Goal: Information Seeking & Learning: Check status

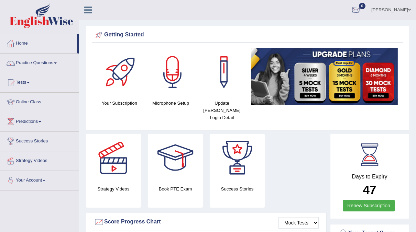
click at [361, 12] on div at bounding box center [356, 10] width 10 height 10
click at [328, 28] on strong "See All Alerts" at bounding box center [312, 28] width 31 height 5
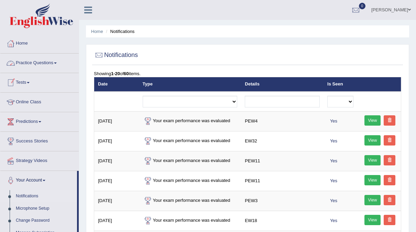
click at [44, 69] on link "Practice Questions" at bounding box center [39, 62] width 78 height 17
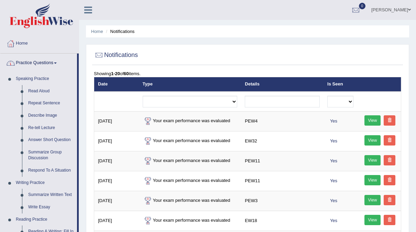
click at [20, 45] on link "Home" at bounding box center [39, 42] width 78 height 17
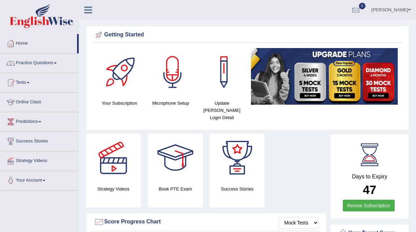
click at [44, 65] on link "Practice Questions" at bounding box center [39, 62] width 78 height 17
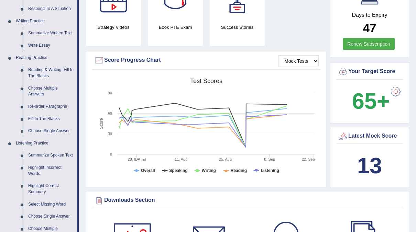
scroll to position [156, 0]
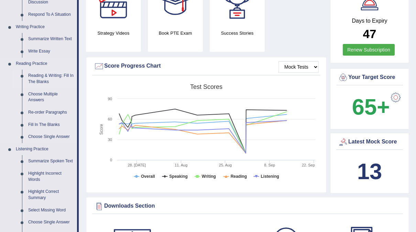
click at [52, 73] on link "Reading & Writing: Fill In The Blanks" at bounding box center [51, 79] width 52 height 18
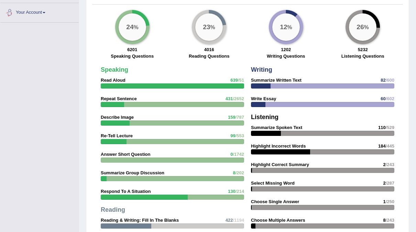
scroll to position [464, 0]
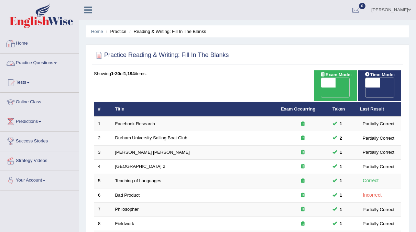
click at [52, 67] on link "Practice Questions" at bounding box center [39, 62] width 78 height 17
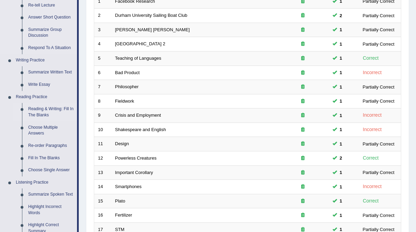
scroll to position [123, 0]
click at [45, 161] on link "Fill In The Blanks" at bounding box center [51, 158] width 52 height 12
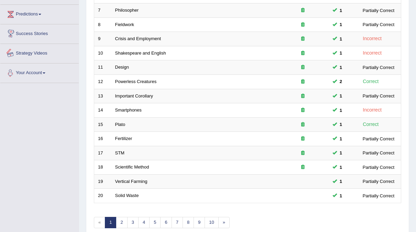
scroll to position [219, 0]
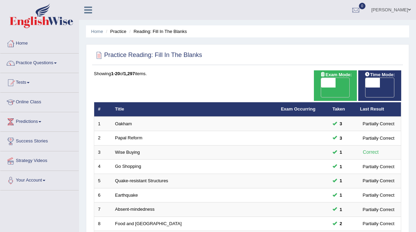
click at [366, 88] on span "OFF" at bounding box center [358, 93] width 14 height 10
checkbox input "true"
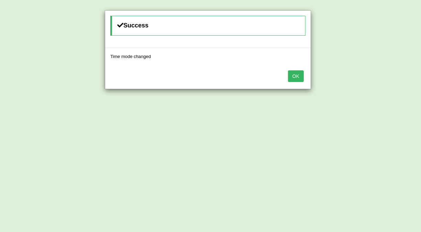
click at [293, 79] on button "OK" at bounding box center [296, 76] width 16 height 12
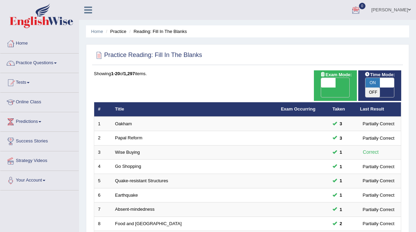
click at [396, 8] on link "[PERSON_NAME]" at bounding box center [391, 9] width 50 height 18
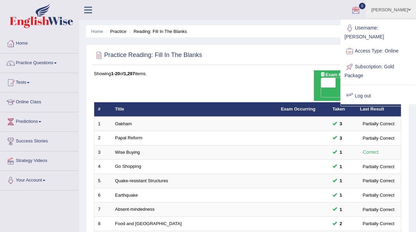
click at [362, 88] on link "Log out" at bounding box center [378, 96] width 74 height 16
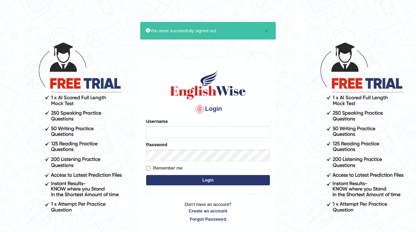
type input "neyam"
click at [206, 179] on button "Login" at bounding box center [208, 180] width 124 height 10
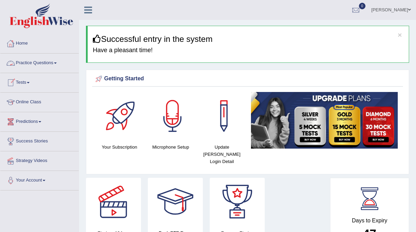
click at [49, 68] on link "Practice Questions" at bounding box center [39, 62] width 78 height 17
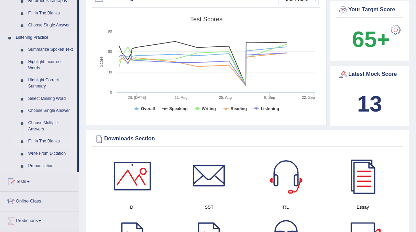
scroll to position [268, 0]
click at [62, 75] on link "Highlight Correct Summary" at bounding box center [51, 83] width 52 height 18
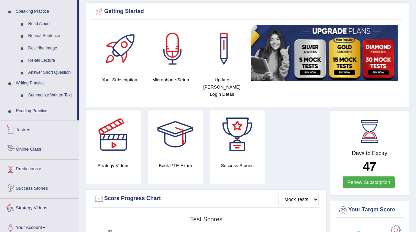
scroll to position [56, 0]
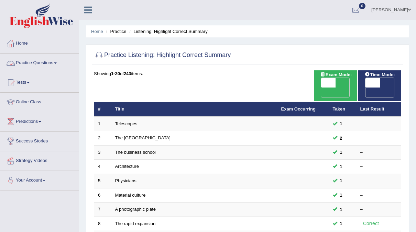
click at [59, 67] on link "Practice Questions" at bounding box center [39, 62] width 78 height 17
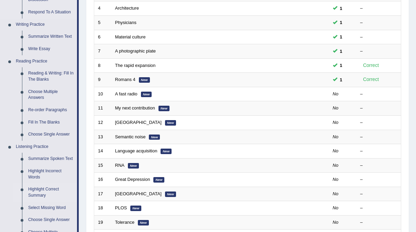
scroll to position [158, 0]
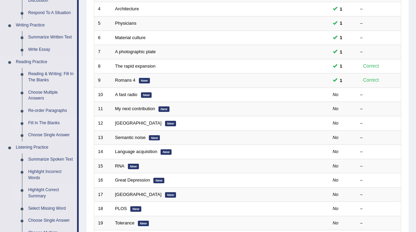
click at [40, 124] on link "Fill In The Blanks" at bounding box center [51, 123] width 52 height 12
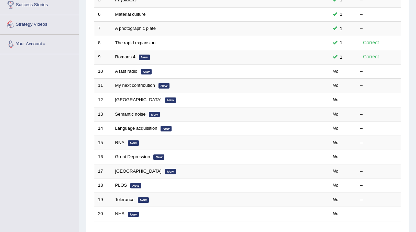
scroll to position [219, 0]
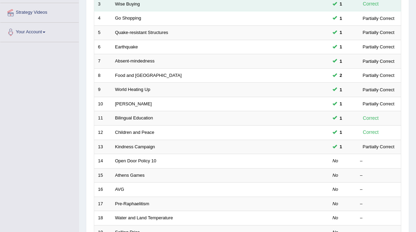
scroll to position [219, 0]
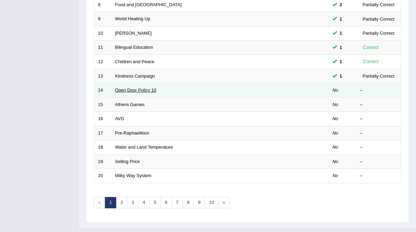
click at [147, 88] on link "Open Door Policy 10" at bounding box center [135, 90] width 41 height 5
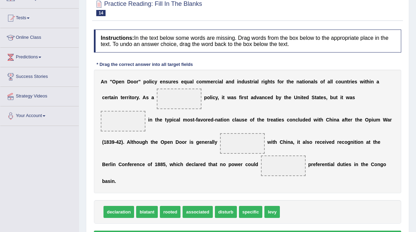
scroll to position [64, 0]
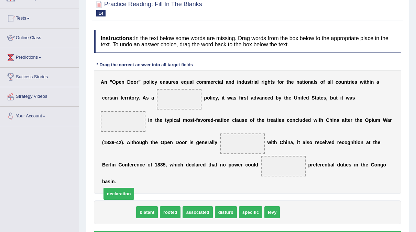
drag, startPoint x: 123, startPoint y: 189, endPoint x: 185, endPoint y: 88, distance: 118.5
click at [132, 188] on span "declaration" at bounding box center [118, 194] width 31 height 12
drag, startPoint x: 114, startPoint y: 188, endPoint x: 171, endPoint y: 89, distance: 113.6
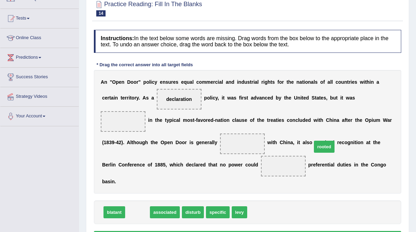
drag, startPoint x: 135, startPoint y: 189, endPoint x: 323, endPoint y: 121, distance: 200.0
click at [323, 141] on span "rooted" at bounding box center [324, 147] width 21 height 12
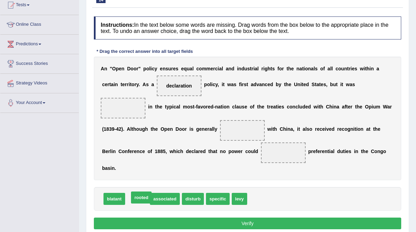
scroll to position [76, 0]
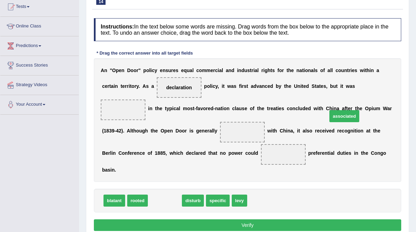
drag, startPoint x: 162, startPoint y: 178, endPoint x: 341, endPoint y: 93, distance: 198.5
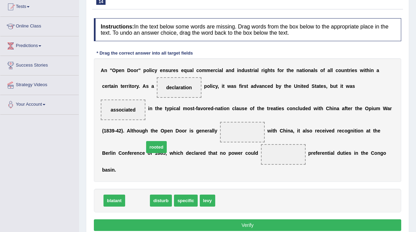
drag, startPoint x: 137, startPoint y: 178, endPoint x: 155, endPoint y: 124, distance: 57.5
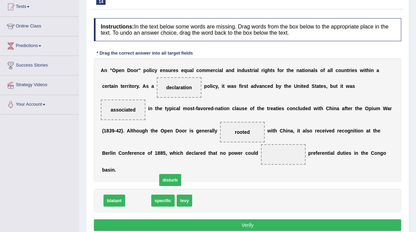
drag, startPoint x: 138, startPoint y: 177, endPoint x: 199, endPoint y: 126, distance: 79.3
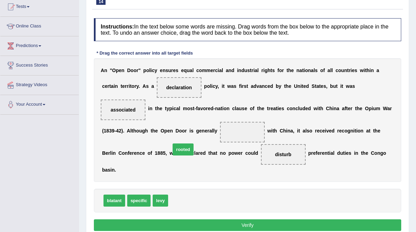
drag, startPoint x: 176, startPoint y: 160, endPoint x: 175, endPoint y: 123, distance: 36.8
click at [155, 220] on button "Verify" at bounding box center [247, 226] width 307 height 12
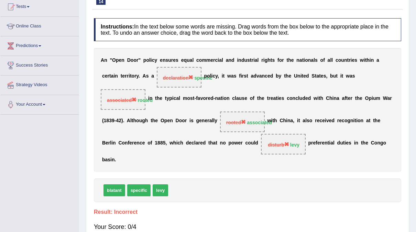
scroll to position [0, 0]
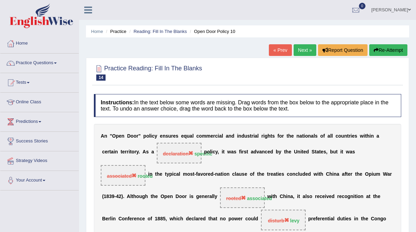
click at [61, 92] on li "Tests Take Practice Sectional Test Take Mock Test History" at bounding box center [39, 83] width 78 height 20
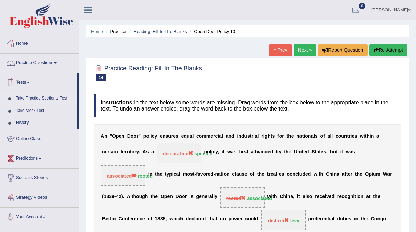
click at [27, 96] on link "Take Practice Sectional Test" at bounding box center [45, 98] width 64 height 12
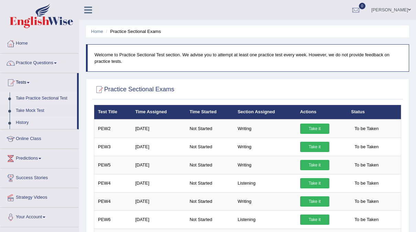
click at [24, 119] on link "History" at bounding box center [45, 123] width 64 height 12
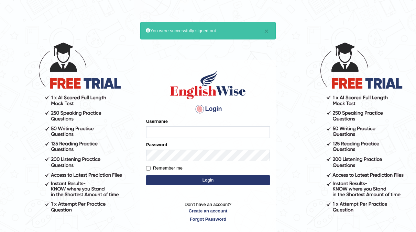
type input "neyam"
click at [198, 181] on button "Login" at bounding box center [208, 180] width 124 height 10
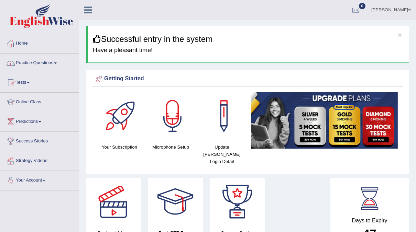
click at [42, 65] on link "Practice Questions" at bounding box center [39, 62] width 78 height 17
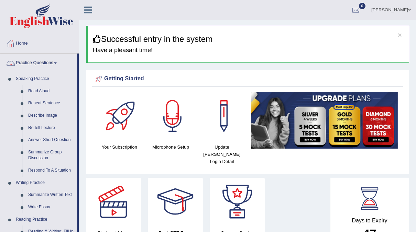
click at [27, 63] on link "Practice Questions" at bounding box center [38, 62] width 77 height 17
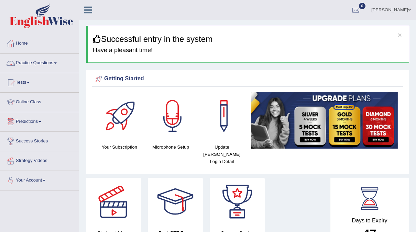
click at [29, 86] on link "Tests" at bounding box center [39, 81] width 78 height 17
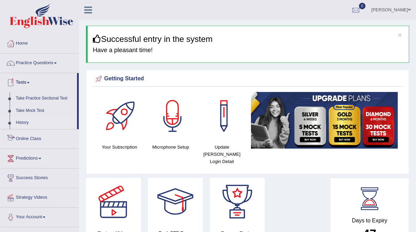
click at [23, 126] on link "History" at bounding box center [45, 123] width 64 height 12
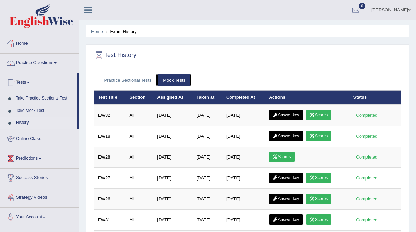
click at [130, 80] on link "Practice Sectional Tests" at bounding box center [128, 80] width 58 height 13
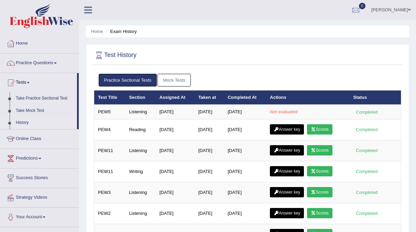
click at [176, 81] on link "Mock Tests" at bounding box center [173, 80] width 33 height 13
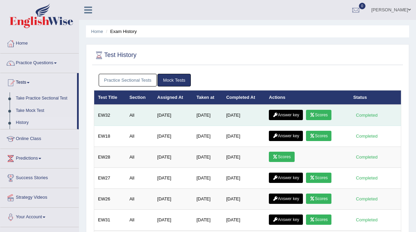
click at [320, 116] on link "Scores" at bounding box center [318, 115] width 25 height 10
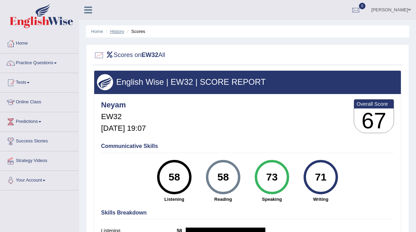
click at [115, 32] on link "History" at bounding box center [117, 31] width 14 height 5
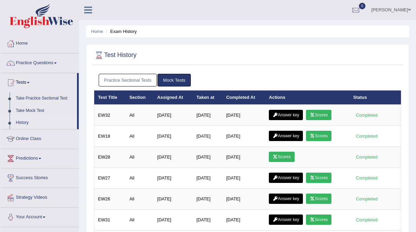
click at [129, 84] on link "Practice Sectional Tests" at bounding box center [128, 80] width 58 height 13
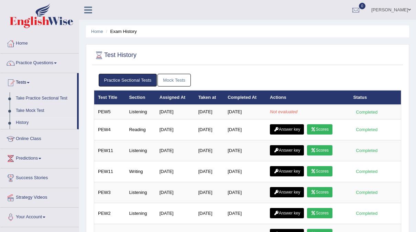
click at [171, 85] on link "Mock Tests" at bounding box center [173, 80] width 33 height 13
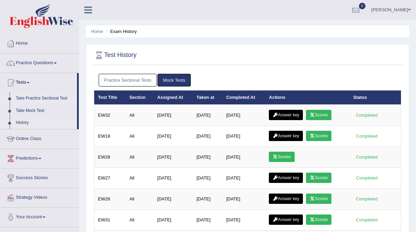
click at [33, 100] on link "Take Practice Sectional Test" at bounding box center [45, 98] width 64 height 12
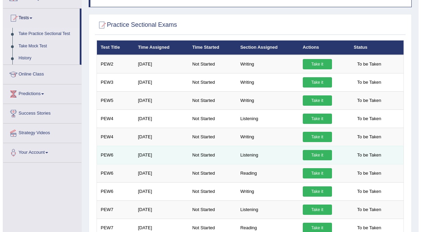
scroll to position [65, 0]
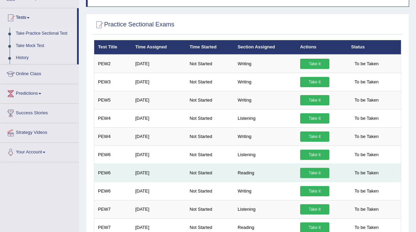
click at [311, 171] on link "Take it" at bounding box center [314, 173] width 29 height 10
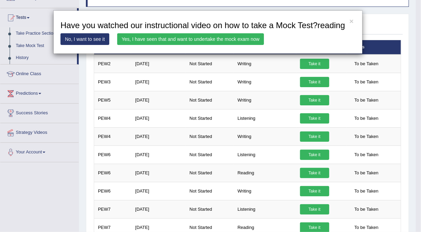
click at [230, 36] on link "Yes, I have seen that and want to undertake the mock exam now" at bounding box center [190, 39] width 147 height 12
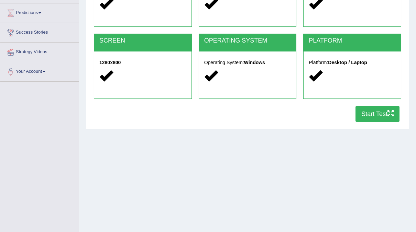
scroll to position [116, 0]
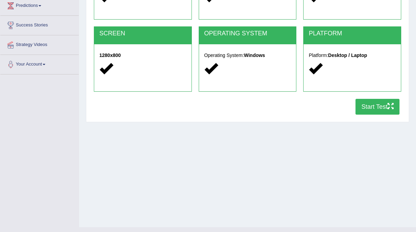
click at [378, 101] on button "Start Test" at bounding box center [377, 107] width 44 height 16
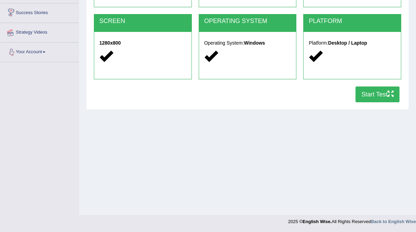
scroll to position [0, 0]
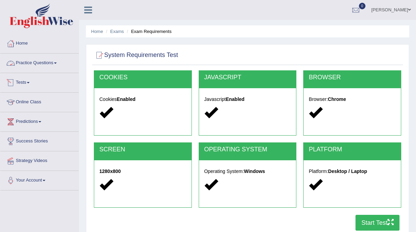
click at [21, 80] on link "Tests" at bounding box center [39, 81] width 78 height 17
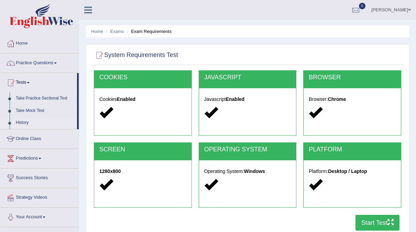
click at [17, 122] on link "History" at bounding box center [45, 123] width 64 height 12
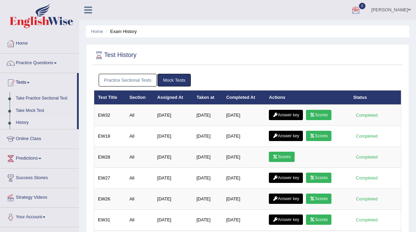
click at [136, 76] on link "Practice Sectional Tests" at bounding box center [128, 80] width 58 height 13
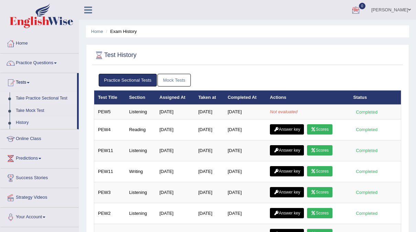
click at [34, 102] on link "Take Practice Sectional Test" at bounding box center [45, 98] width 64 height 12
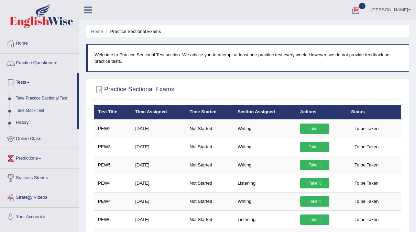
click at [366, 3] on span "1" at bounding box center [362, 6] width 7 height 7
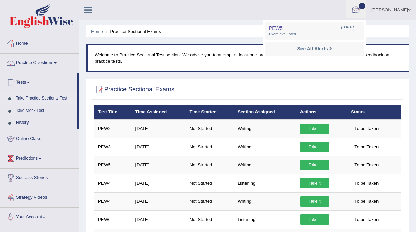
click at [328, 47] on strong "See All Alerts" at bounding box center [312, 48] width 31 height 5
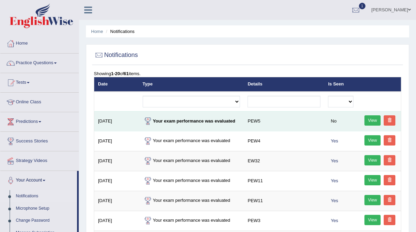
drag, startPoint x: 308, startPoint y: 60, endPoint x: 368, endPoint y: 114, distance: 80.5
drag, startPoint x: 368, startPoint y: 114, endPoint x: 373, endPoint y: 124, distance: 10.9
click at [373, 124] on link "View" at bounding box center [372, 120] width 16 height 10
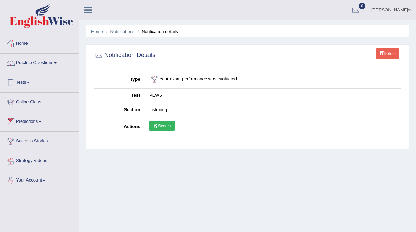
click at [158, 127] on link "Scores" at bounding box center [161, 126] width 25 height 10
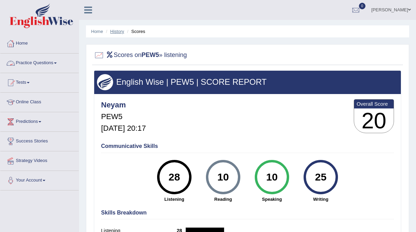
click at [114, 32] on link "History" at bounding box center [117, 31] width 14 height 5
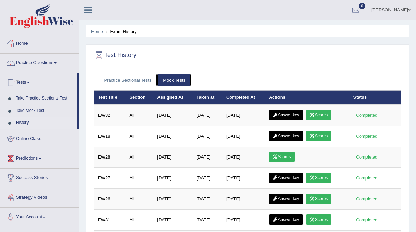
click at [148, 80] on link "Practice Sectional Tests" at bounding box center [128, 80] width 58 height 13
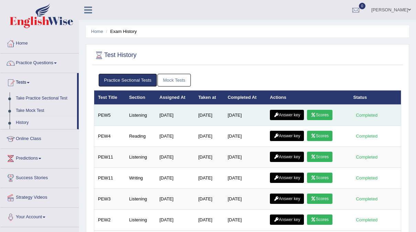
click at [325, 117] on link "Scores" at bounding box center [319, 115] width 25 height 10
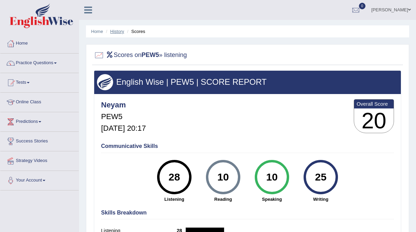
click at [115, 31] on link "History" at bounding box center [117, 31] width 14 height 5
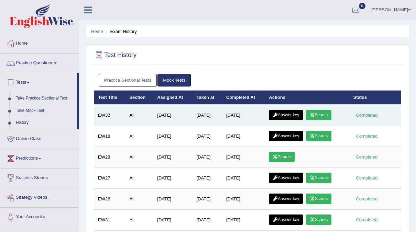
click at [284, 115] on link "Answer key" at bounding box center [286, 115] width 34 height 10
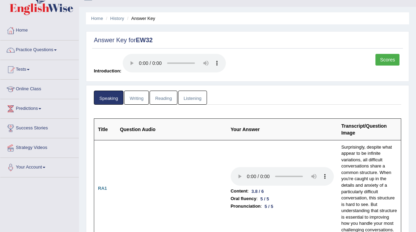
click at [192, 102] on link "Listening" at bounding box center [192, 98] width 29 height 14
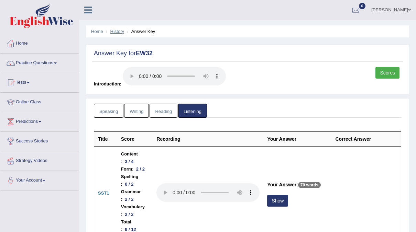
click at [117, 32] on link "History" at bounding box center [117, 31] width 14 height 5
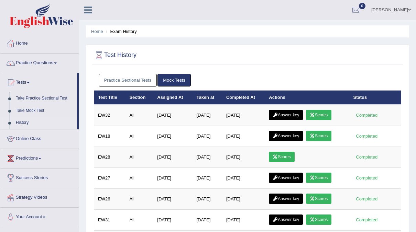
click at [146, 81] on link "Practice Sectional Tests" at bounding box center [128, 80] width 58 height 13
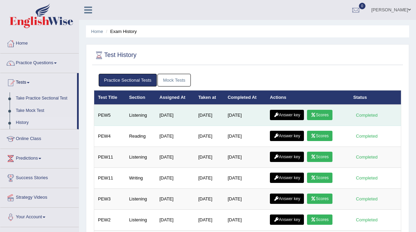
click at [298, 115] on link "Answer key" at bounding box center [287, 115] width 34 height 10
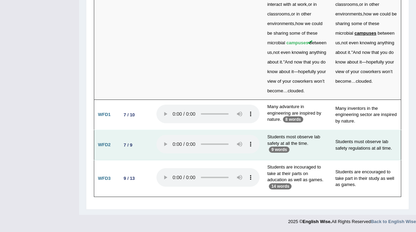
scroll to position [2495, 0]
